Goal: Transaction & Acquisition: Download file/media

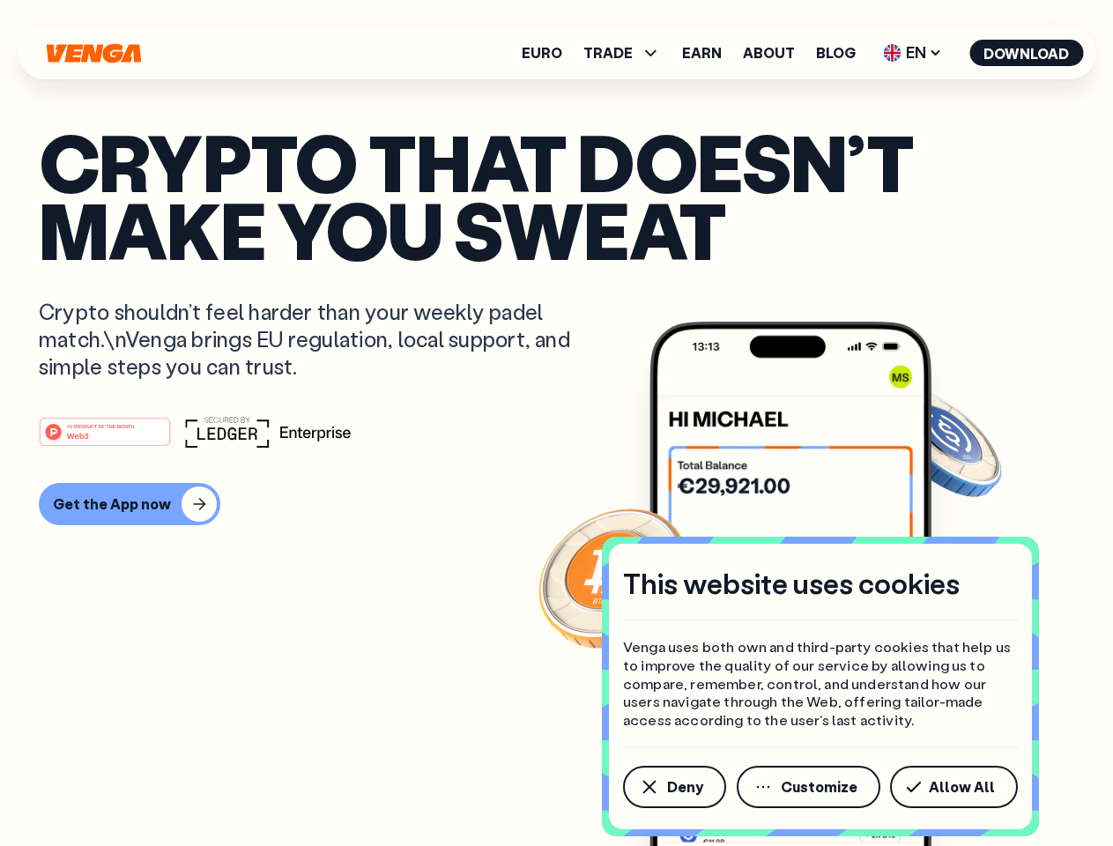
click at [556, 423] on div "#1 PRODUCT OF THE MONTH Web3" at bounding box center [556, 432] width 1035 height 32
click at [673, 787] on span "Deny" at bounding box center [685, 787] width 36 height 14
click at [810, 787] on img at bounding box center [790, 617] width 282 height 590
click at [957, 787] on article "Crypto that doesn’t make you sweat Crypto shouldn’t feel harder than your weekl…" at bounding box center [556, 458] width 1035 height 661
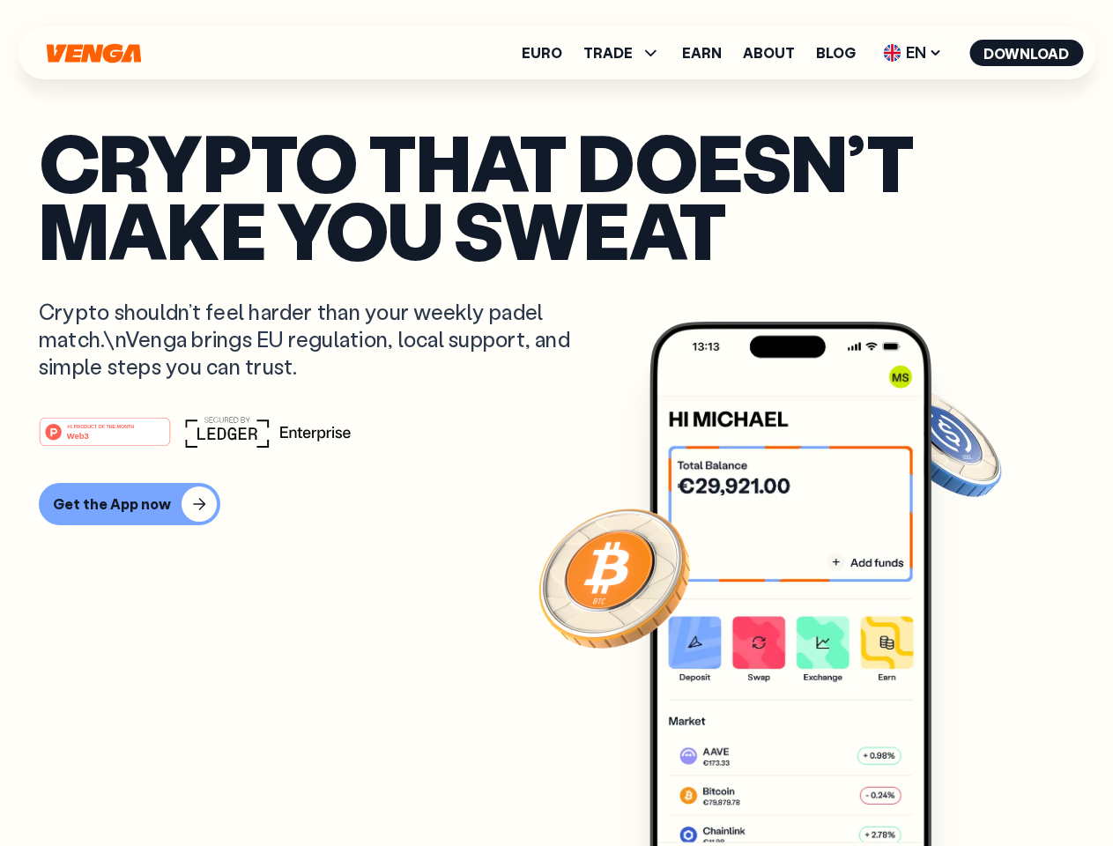
click at [627, 53] on span "TRADE" at bounding box center [607, 53] width 49 height 14
click at [913, 53] on span "EN" at bounding box center [911, 53] width 71 height 28
click at [1026, 53] on button "Download" at bounding box center [1026, 53] width 114 height 26
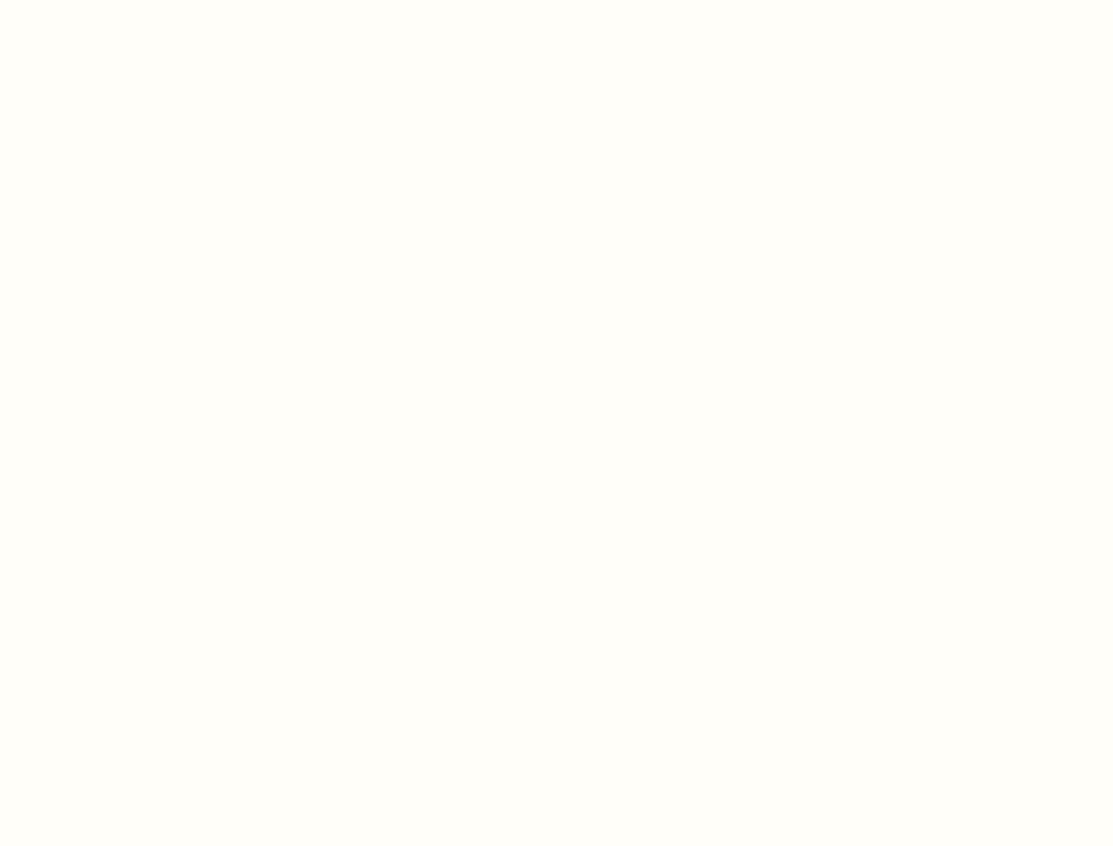
click at [107, 0] on html "This website uses cookies Venga uses both own and third-party cookies that help…" at bounding box center [556, 0] width 1113 height 0
